Goal: Navigation & Orientation: Find specific page/section

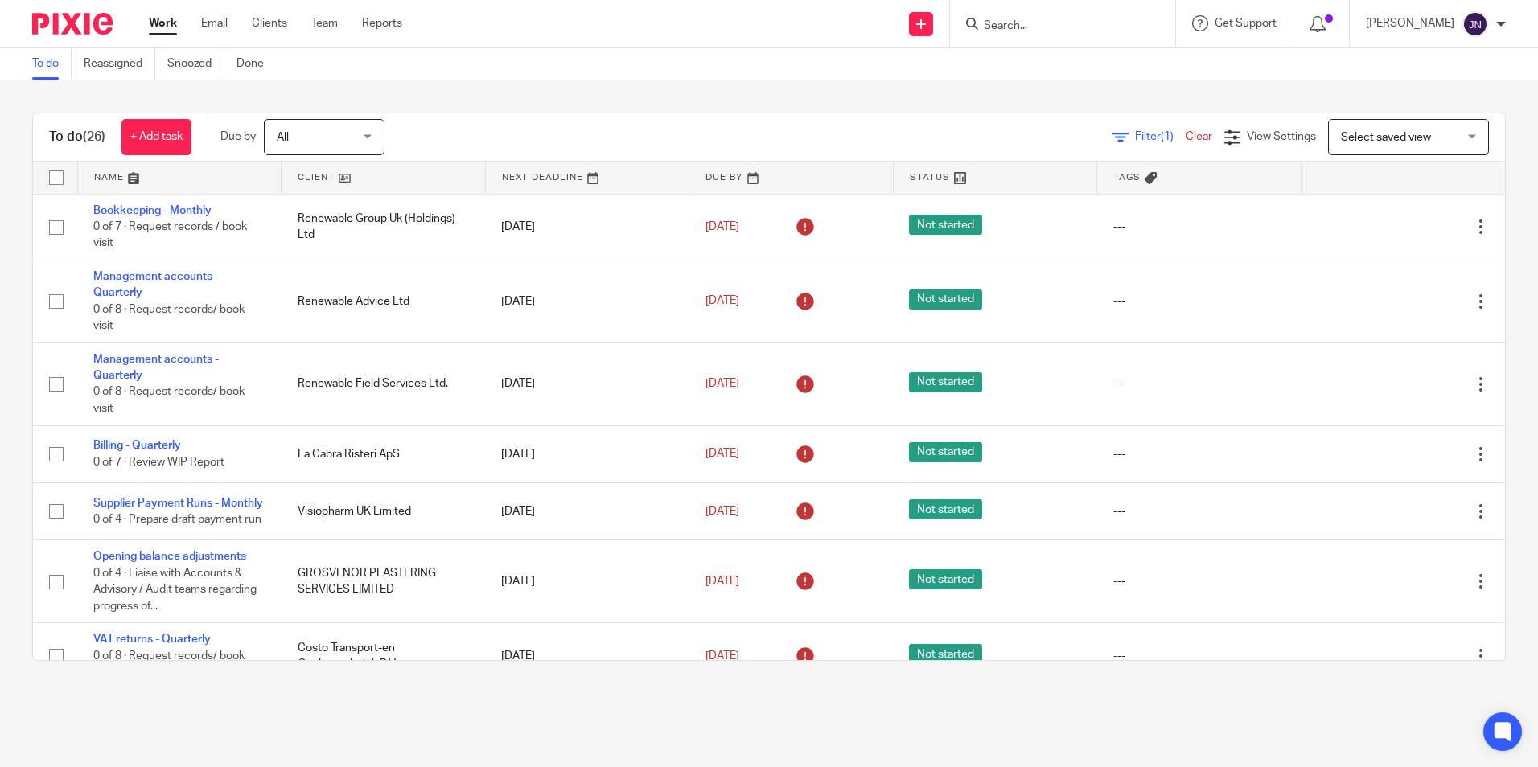
scroll to position [1376, 0]
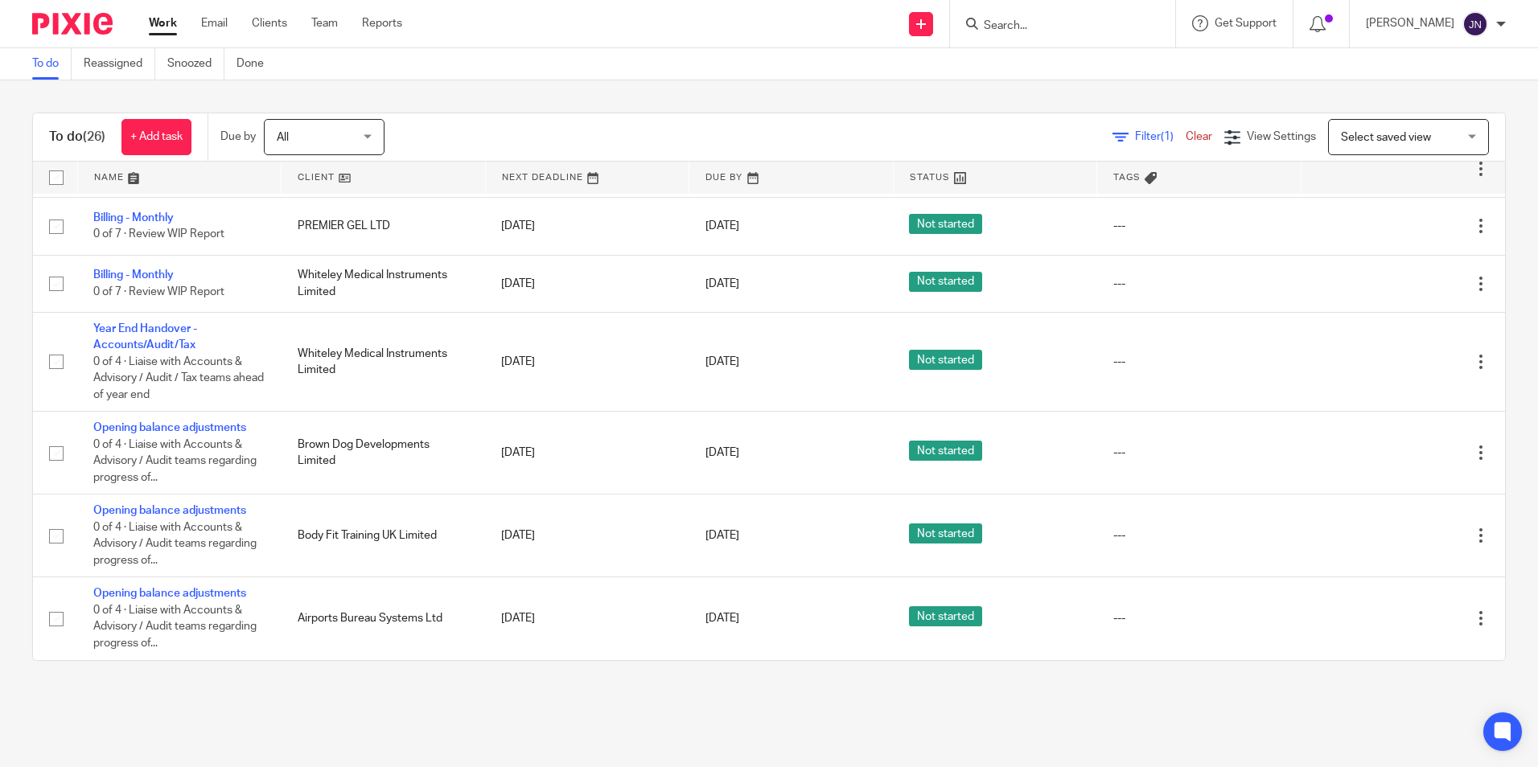
click at [319, 183] on link at bounding box center [384, 178] width 204 height 32
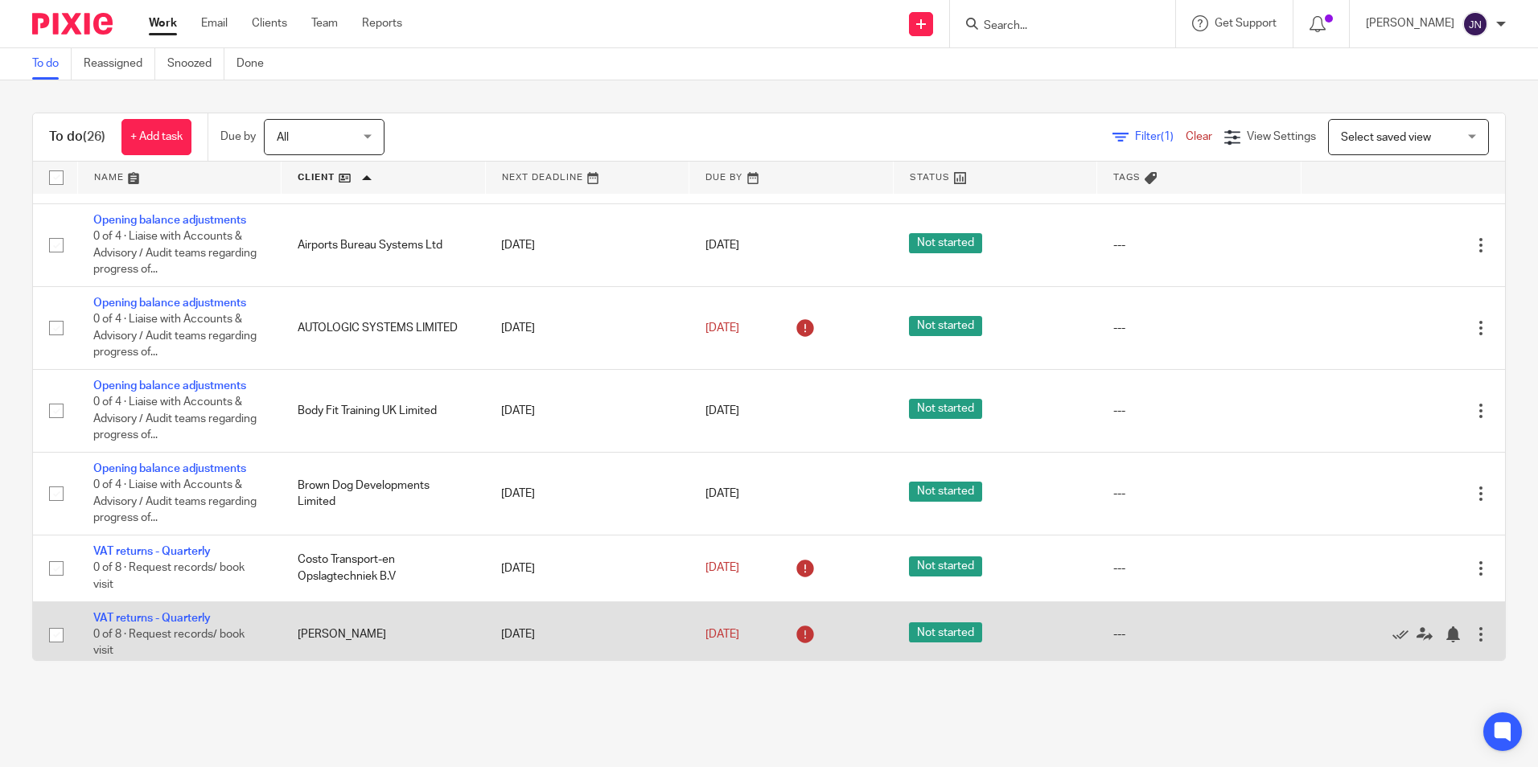
scroll to position [322, 0]
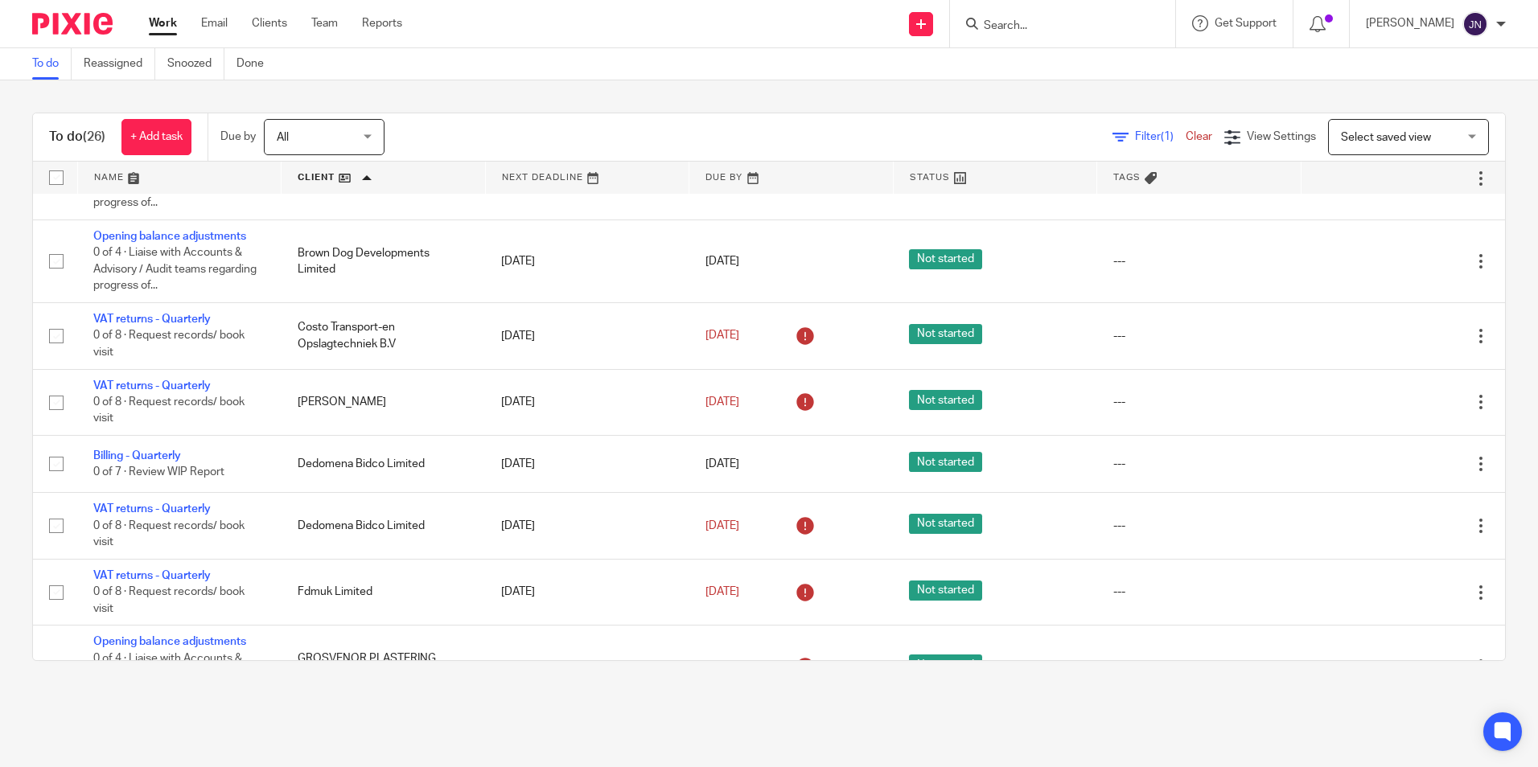
click at [121, 168] on link at bounding box center [180, 178] width 204 height 32
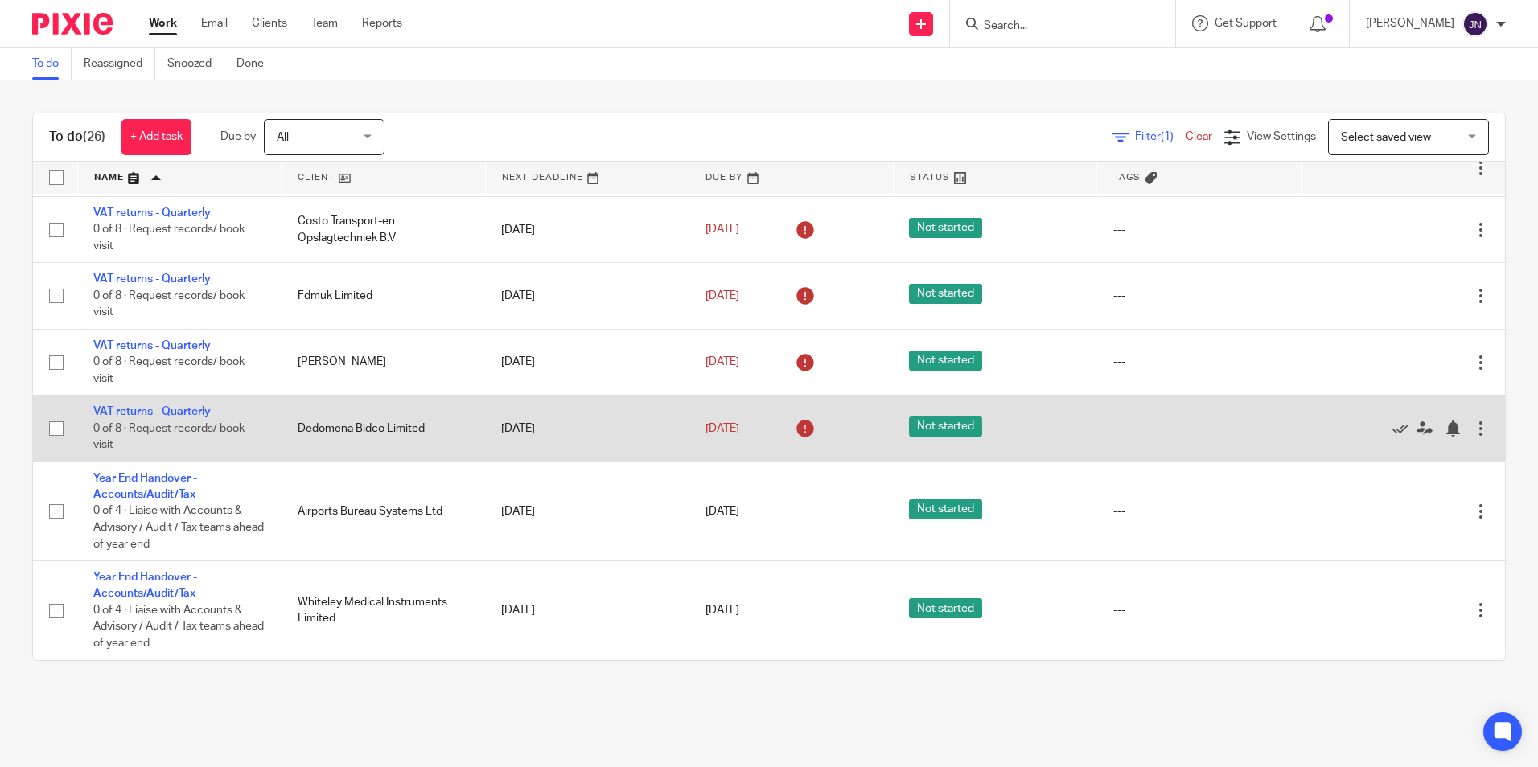
scroll to position [1295, 0]
